Goal: Navigation & Orientation: Find specific page/section

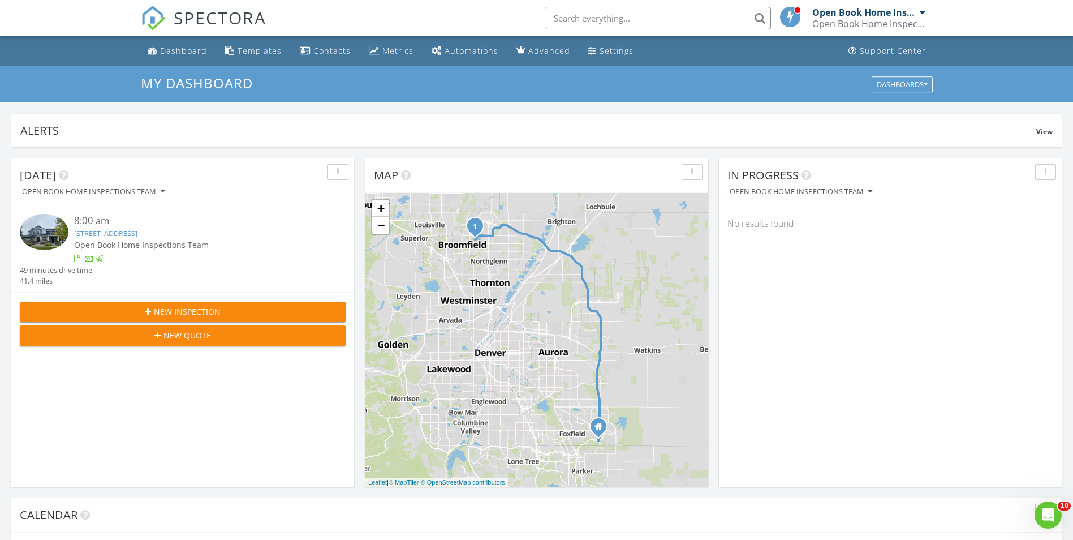
scroll to position [1047, 1091]
click at [176, 49] on div "Dashboard" at bounding box center [183, 50] width 47 height 11
click at [402, 51] on div "Metrics" at bounding box center [397, 50] width 31 height 11
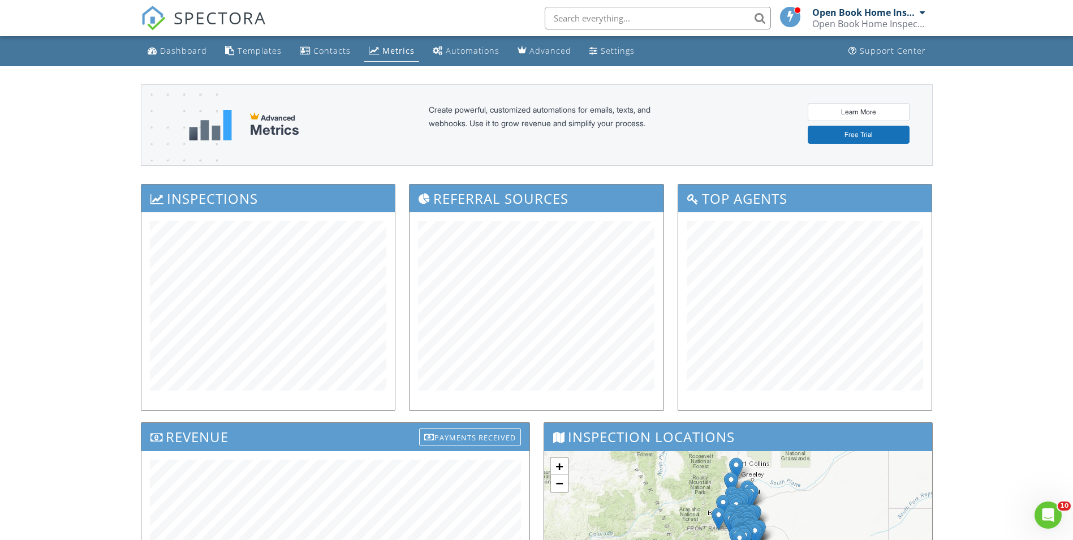
drag, startPoint x: 193, startPoint y: 53, endPoint x: 195, endPoint y: 61, distance: 7.4
click at [193, 53] on div "Dashboard" at bounding box center [183, 50] width 47 height 11
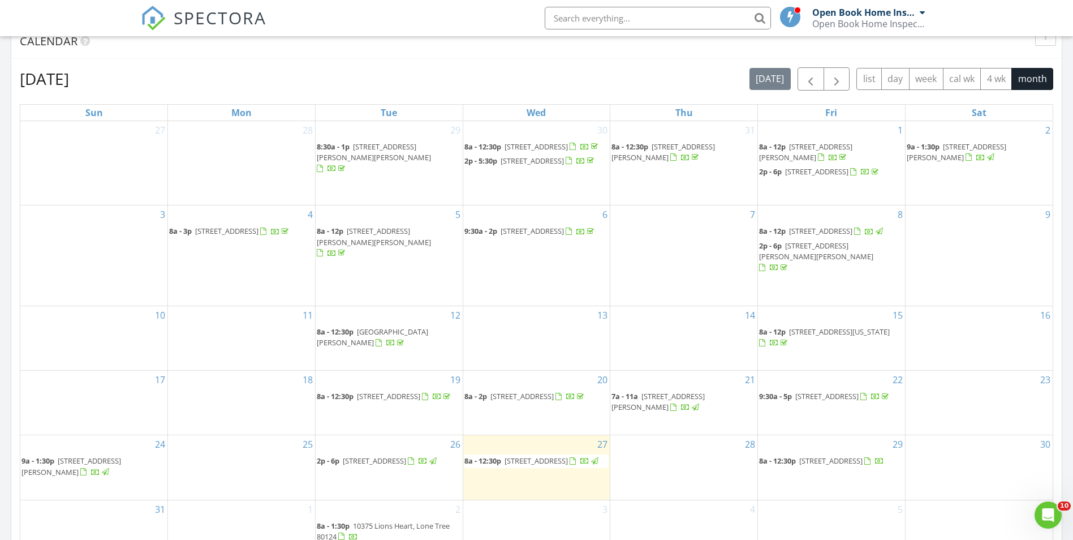
scroll to position [622, 0]
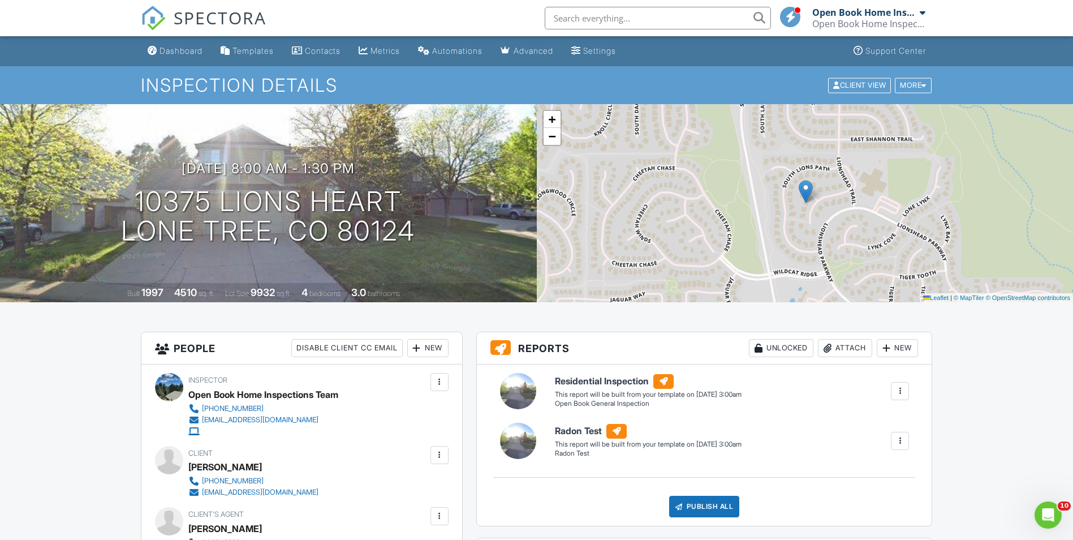
click at [169, 48] on div "Dashboard" at bounding box center [181, 51] width 43 height 10
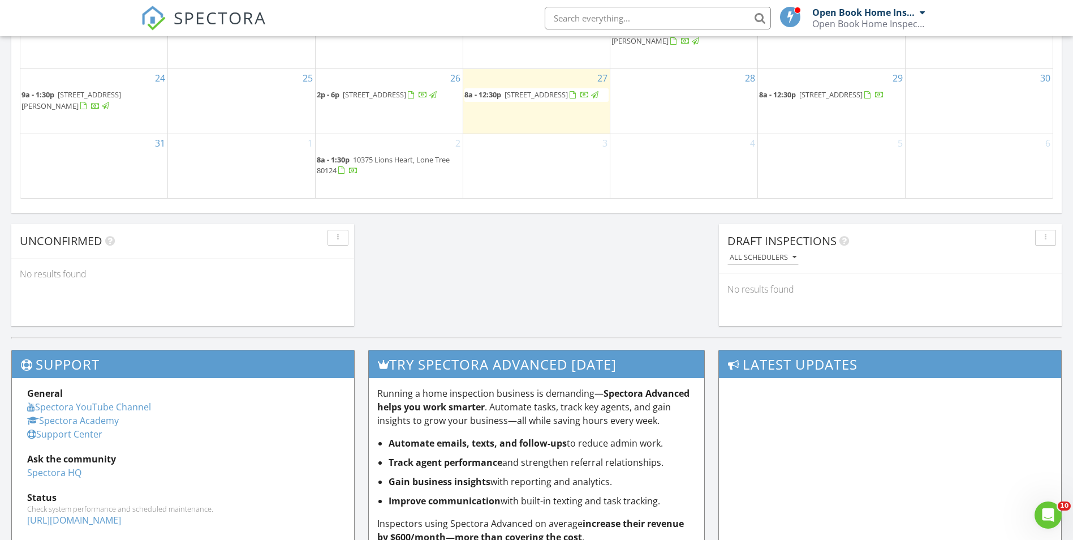
scroll to position [735, 0]
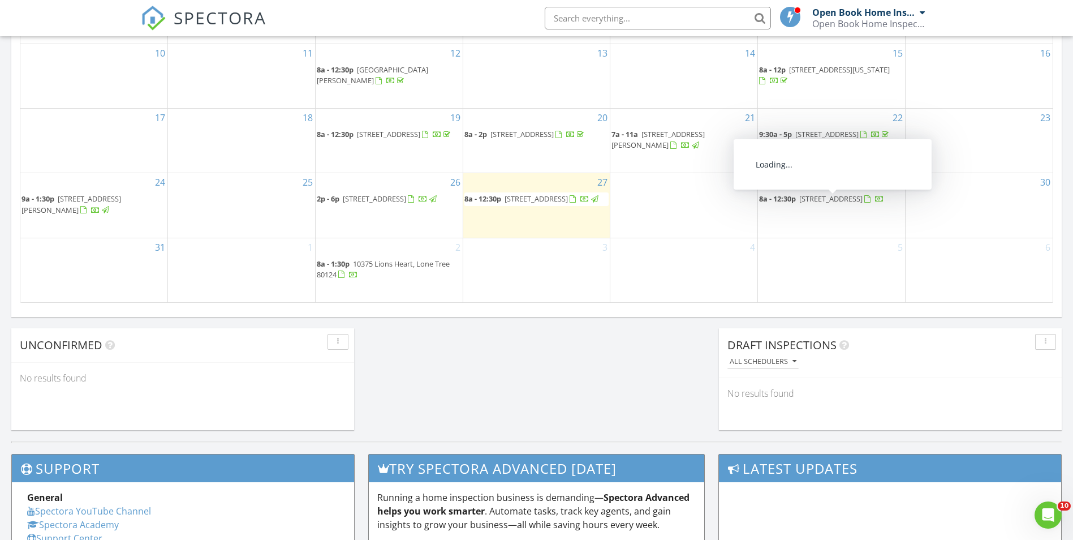
click at [825, 204] on span "[STREET_ADDRESS]" at bounding box center [830, 198] width 63 height 10
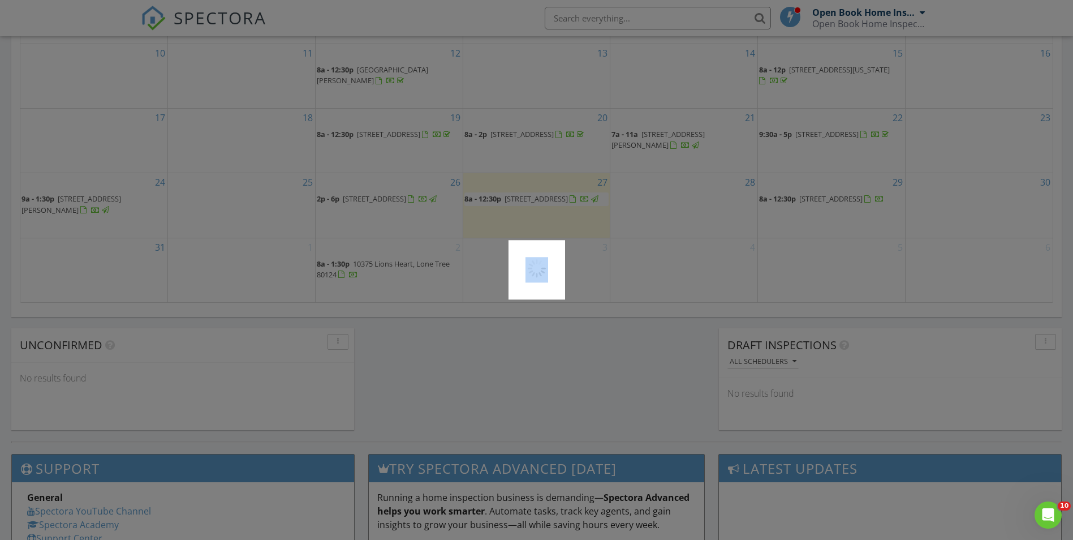
click at [825, 204] on div at bounding box center [536, 270] width 1073 height 540
